Goal: Register for event/course

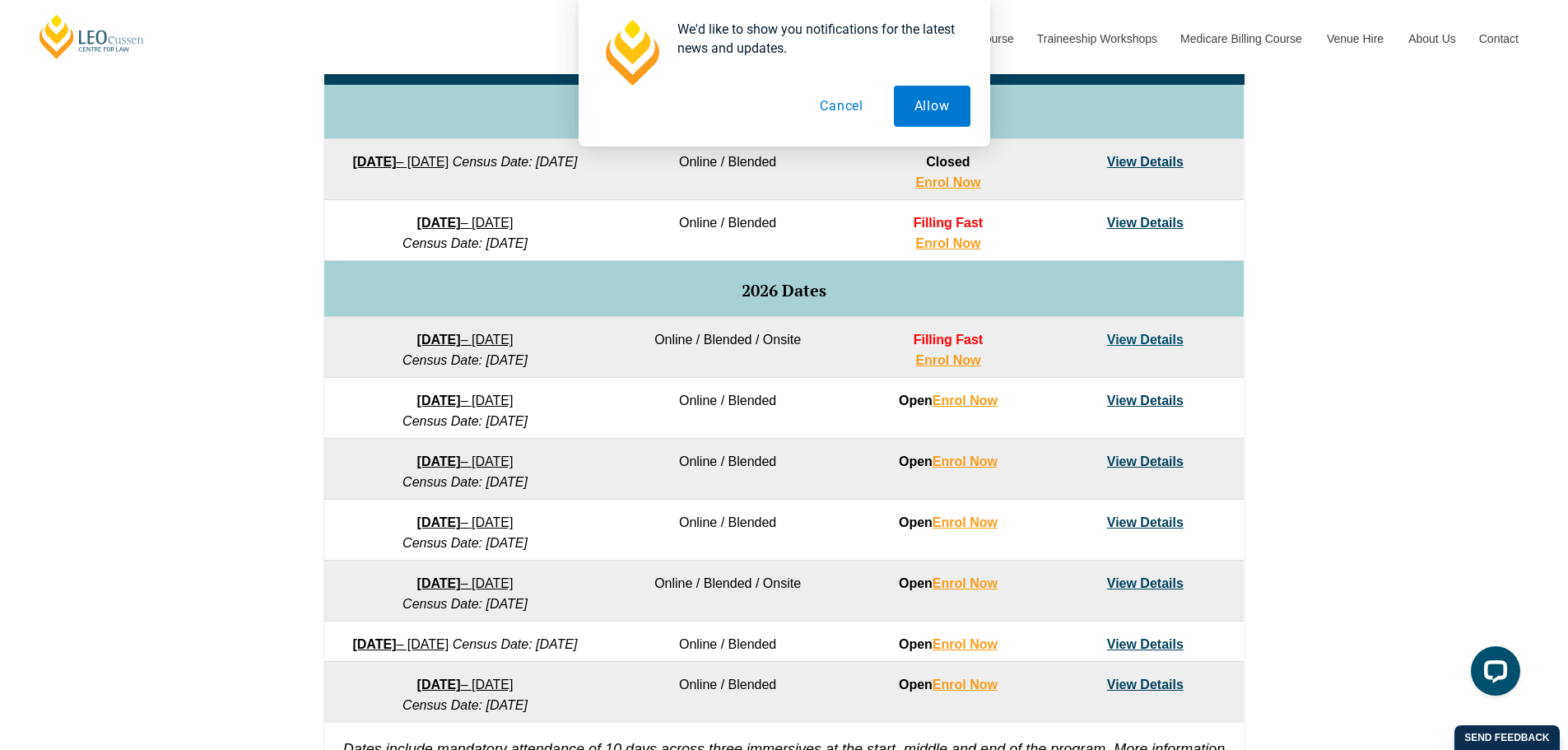
scroll to position [905, 0]
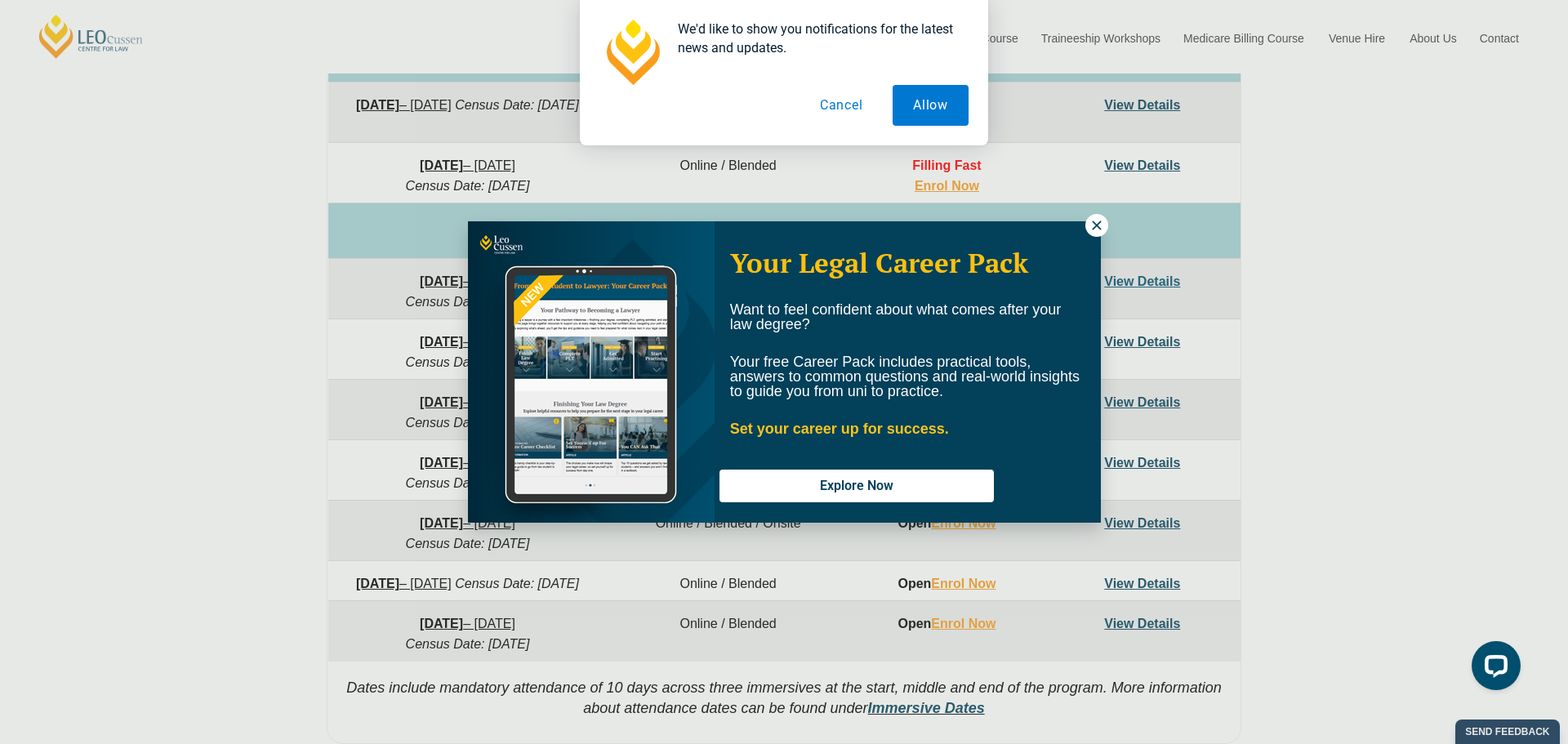
click at [1099, 221] on icon at bounding box center [1097, 225] width 15 height 15
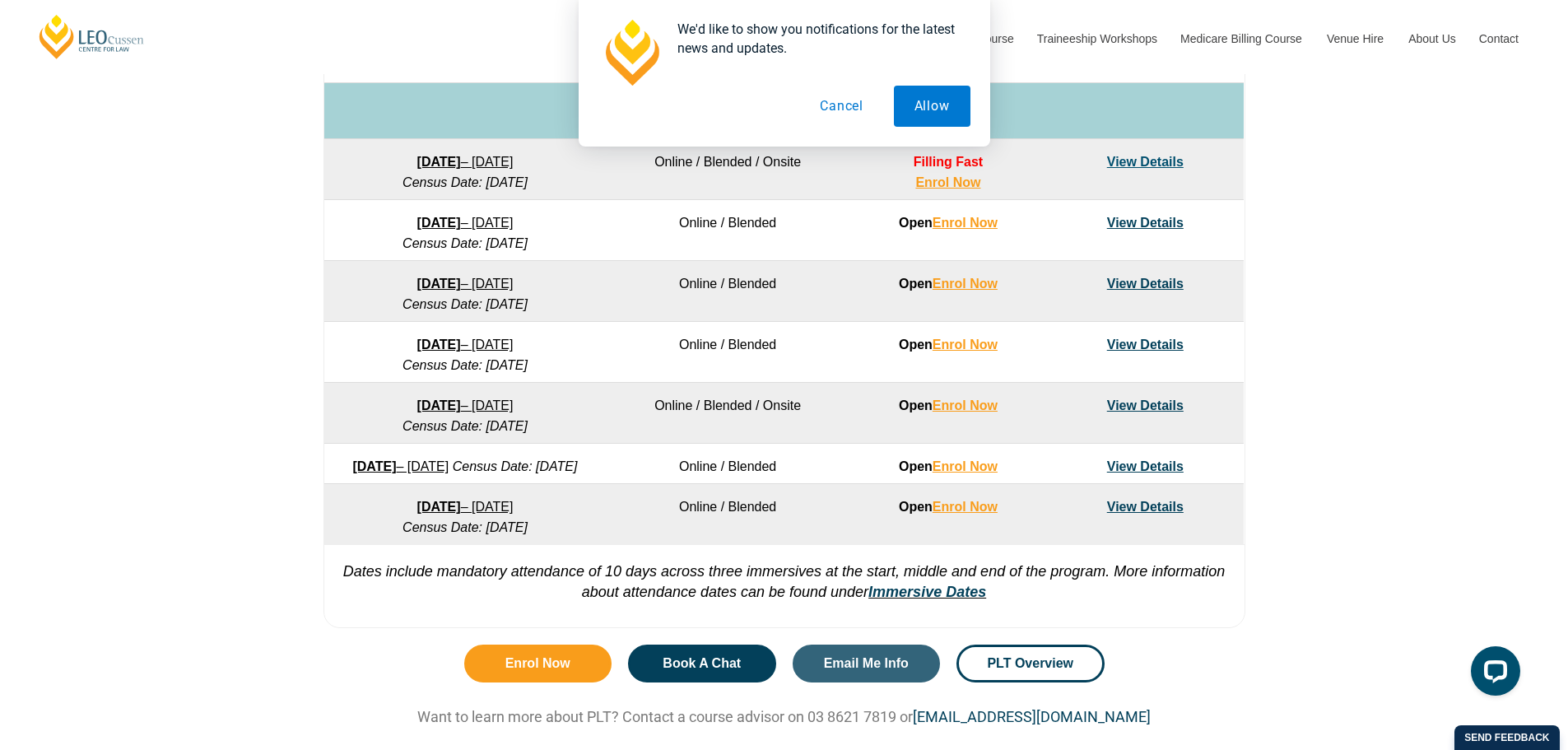
scroll to position [987, 0]
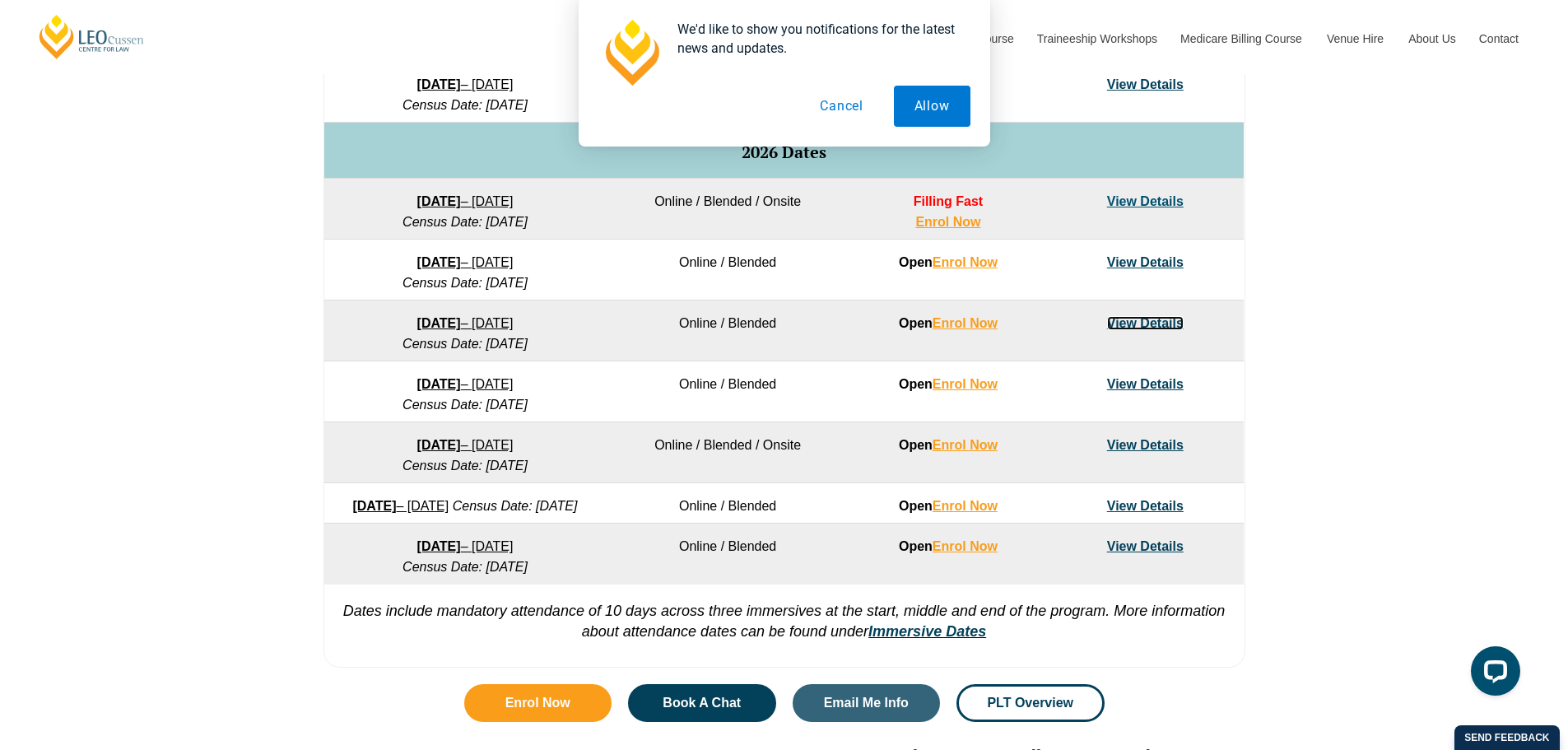
click at [1126, 320] on link "View Details" at bounding box center [1145, 323] width 76 height 14
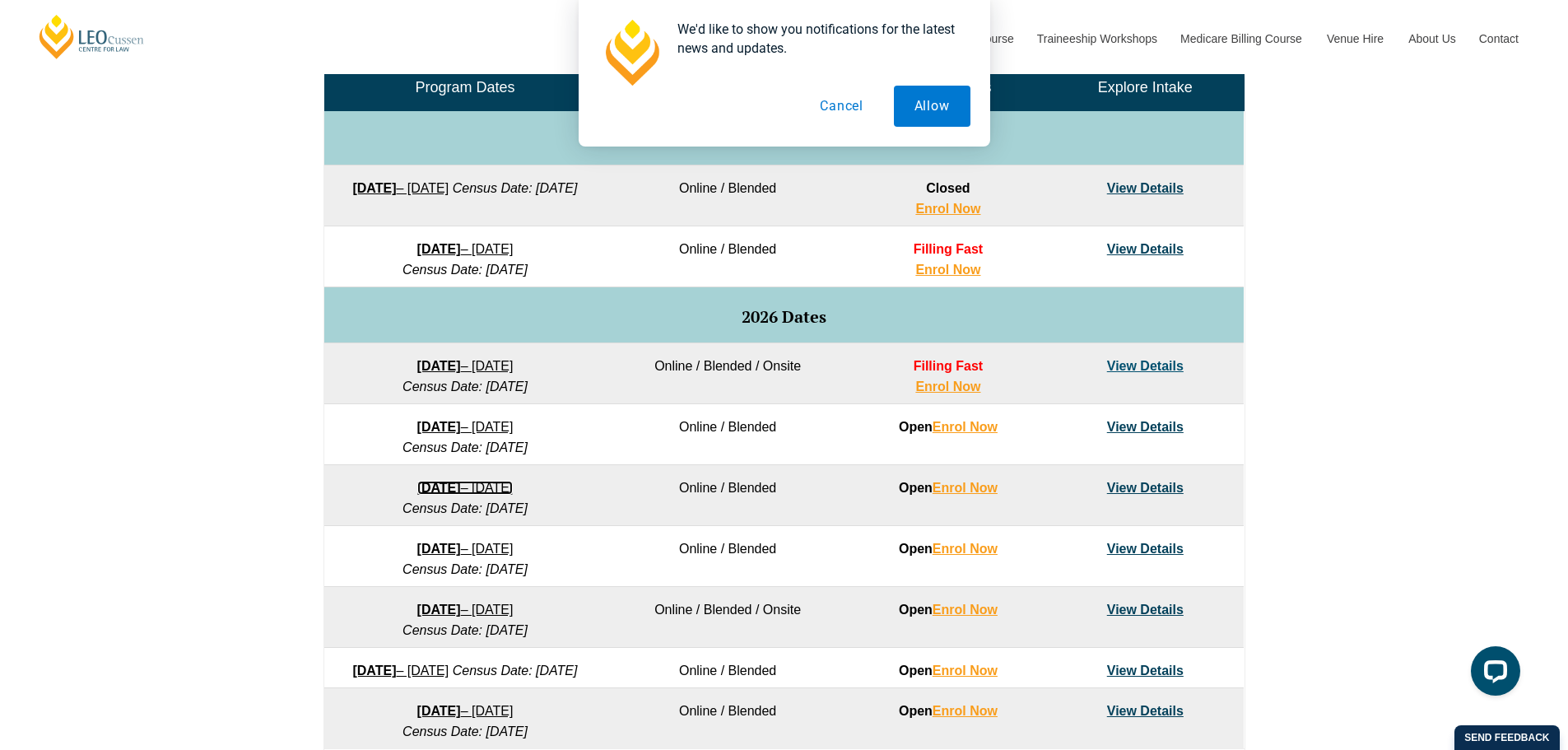
click at [513, 486] on link "23 March 2026 – 7 August 2026" at bounding box center [465, 487] width 96 height 14
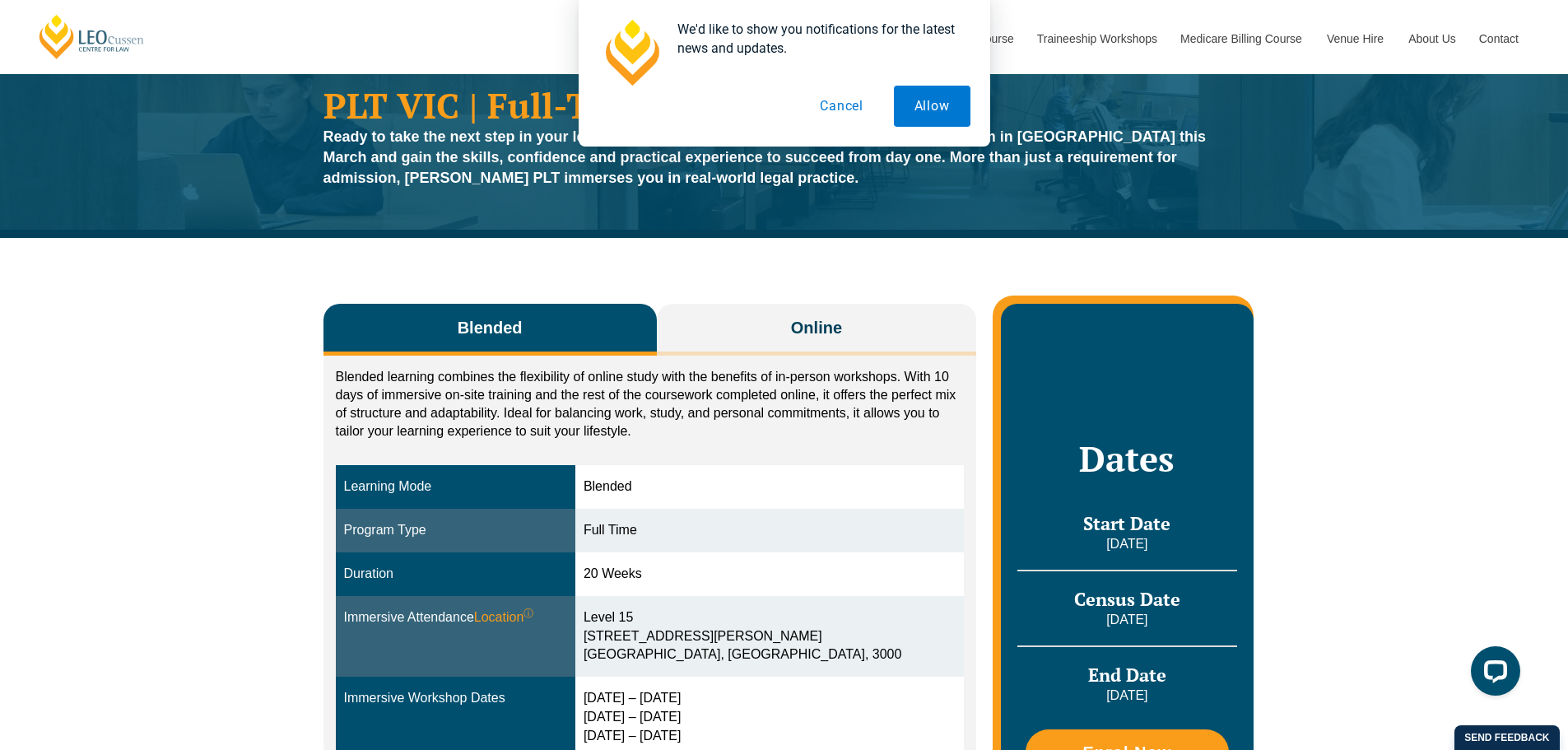
scroll to position [164, 0]
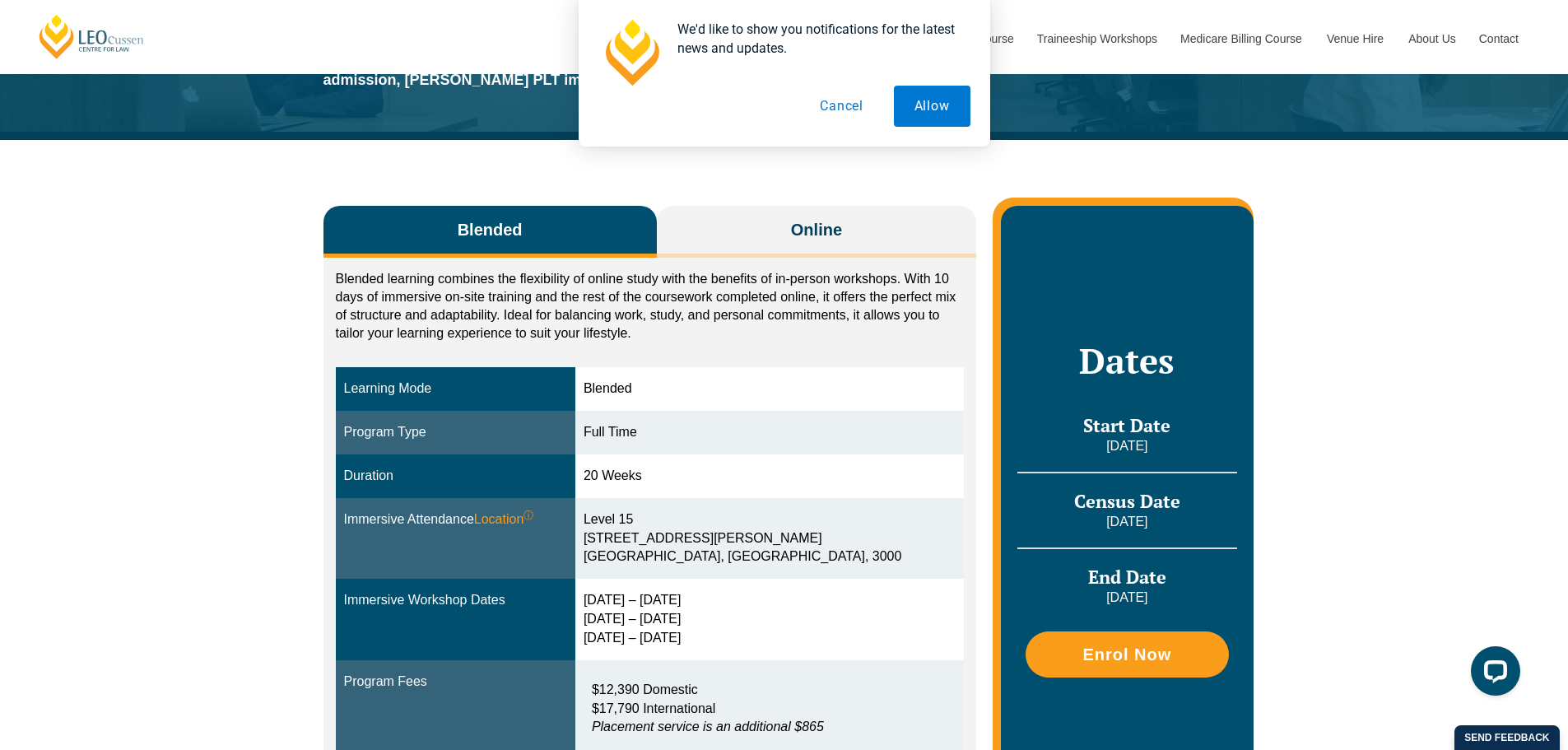
click at [859, 210] on button "Online" at bounding box center [817, 232] width 321 height 51
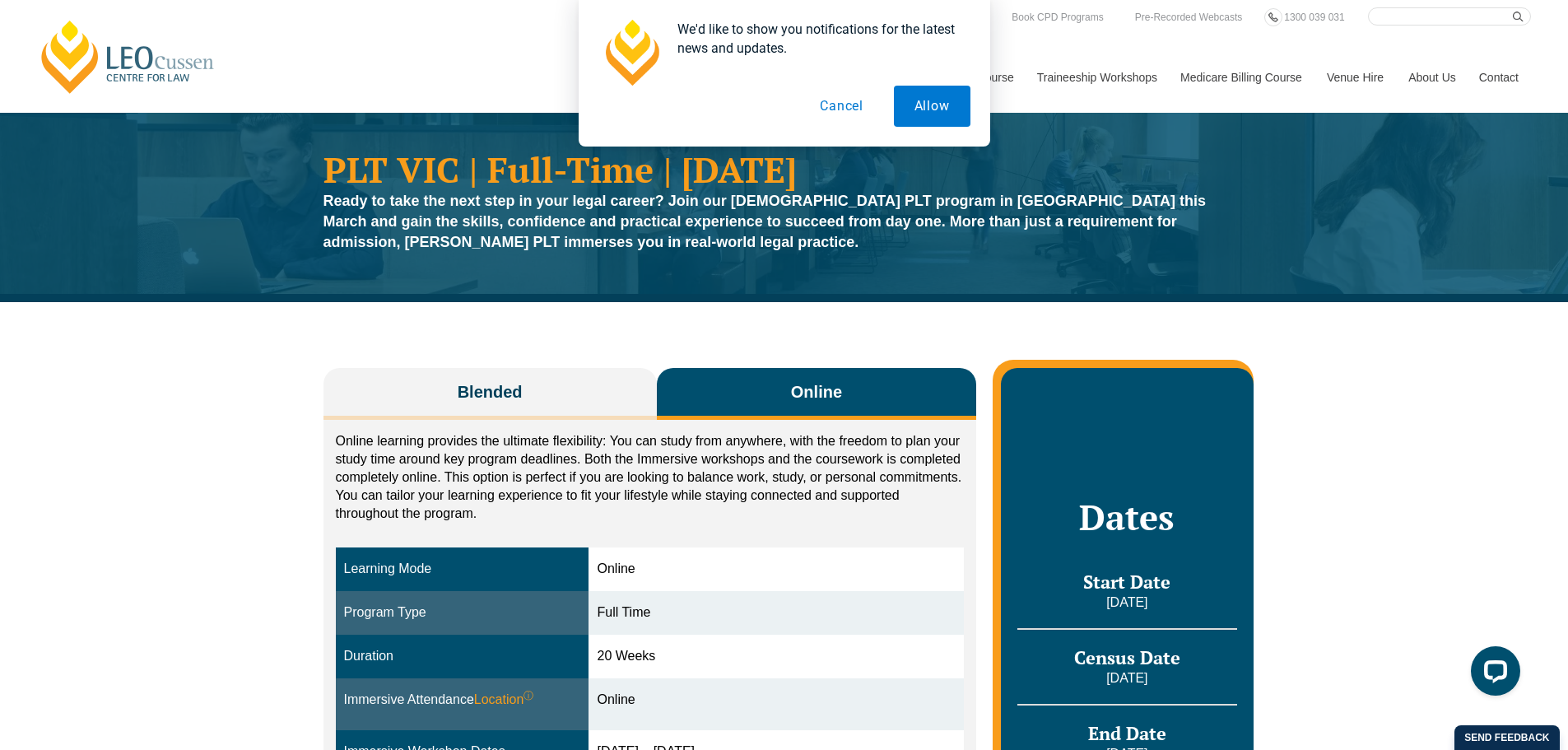
scroll to position [0, 0]
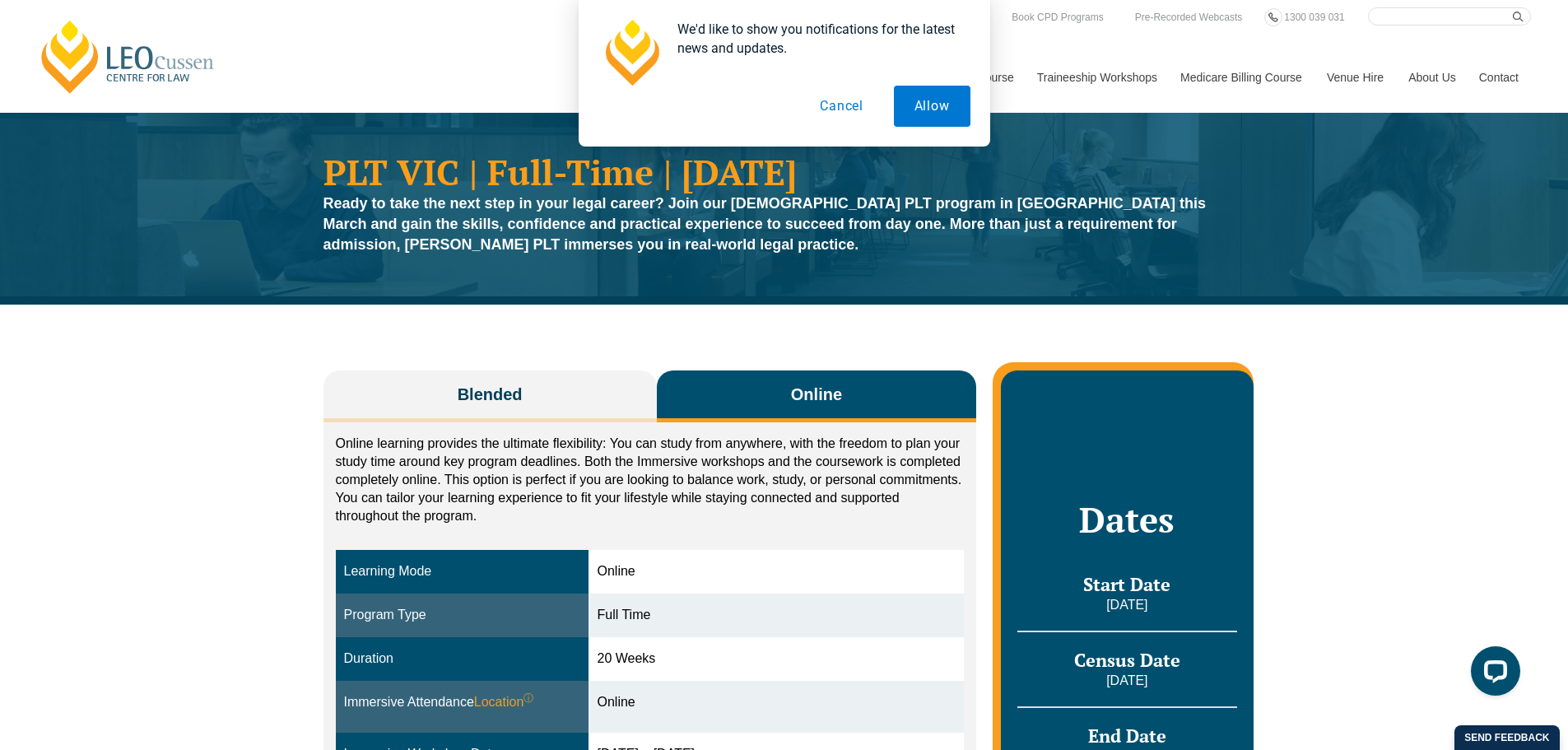
click at [562, 523] on p "Online learning provides the ultimate flexibility: You can study from anywhere,…" at bounding box center [650, 479] width 629 height 91
click at [558, 504] on p "Online learning provides the ultimate flexibility: You can study from anywhere,…" at bounding box center [650, 479] width 629 height 91
